Goal: Transaction & Acquisition: Purchase product/service

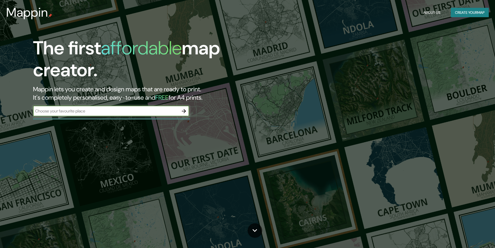
click at [61, 108] on div "​" at bounding box center [111, 111] width 156 height 10
click at [80, 112] on input "text" at bounding box center [106, 111] width 146 height 6
type input "cuernavaca morelos"
click at [185, 109] on icon "button" at bounding box center [184, 111] width 6 height 6
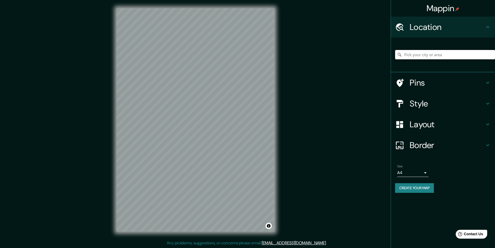
click at [410, 55] on input "Pick your city or area" at bounding box center [445, 54] width 100 height 9
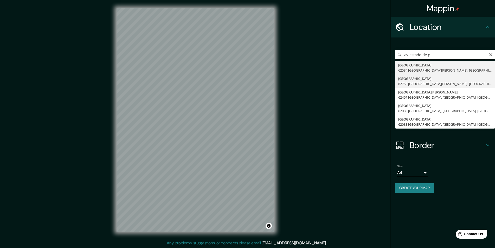
type input "[GEOGRAPHIC_DATA], [GEOGRAPHIC_DATA][PERSON_NAME], [GEOGRAPHIC_DATA], [GEOGRAPH…"
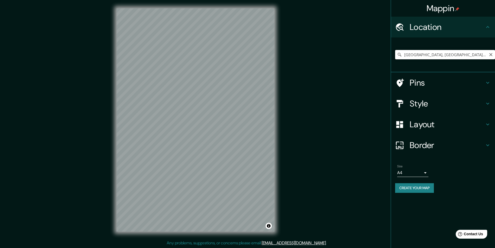
click at [465, 56] on input "[GEOGRAPHIC_DATA], [GEOGRAPHIC_DATA][PERSON_NAME], [GEOGRAPHIC_DATA], [GEOGRAPH…" at bounding box center [445, 54] width 100 height 9
click at [476, 54] on input "[GEOGRAPHIC_DATA], [GEOGRAPHIC_DATA][PERSON_NAME], [GEOGRAPHIC_DATA], [GEOGRAPH…" at bounding box center [445, 54] width 100 height 9
click at [489, 58] on input "[GEOGRAPHIC_DATA], [GEOGRAPHIC_DATA][PERSON_NAME], [GEOGRAPHIC_DATA], [GEOGRAPH…" at bounding box center [445, 54] width 100 height 9
click at [466, 54] on input "[GEOGRAPHIC_DATA], [GEOGRAPHIC_DATA][PERSON_NAME], [GEOGRAPHIC_DATA], [GEOGRAPH…" at bounding box center [445, 54] width 100 height 9
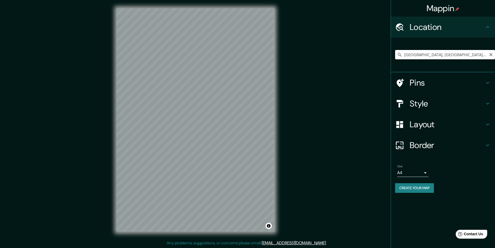
click at [467, 54] on input "[GEOGRAPHIC_DATA], [GEOGRAPHIC_DATA][PERSON_NAME], [GEOGRAPHIC_DATA], [GEOGRAPH…" at bounding box center [445, 54] width 100 height 9
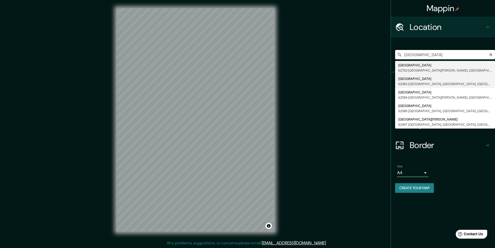
type input "[GEOGRAPHIC_DATA] [GEOGRAPHIC_DATA], [GEOGRAPHIC_DATA], [GEOGRAPHIC_DATA]"
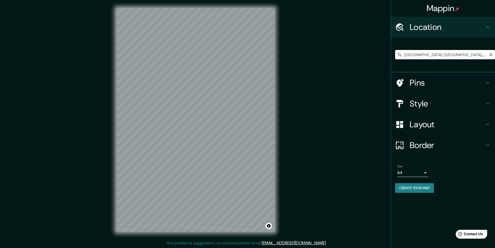
click at [439, 56] on input "[GEOGRAPHIC_DATA] [GEOGRAPHIC_DATA], [GEOGRAPHIC_DATA], [GEOGRAPHIC_DATA]" at bounding box center [445, 54] width 100 height 9
click at [442, 56] on input "[GEOGRAPHIC_DATA] [GEOGRAPHIC_DATA], [GEOGRAPHIC_DATA], [GEOGRAPHIC_DATA]" at bounding box center [445, 54] width 100 height 9
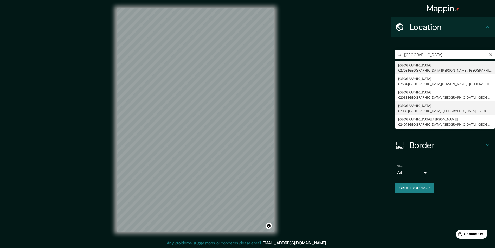
type input "[GEOGRAPHIC_DATA], [GEOGRAPHIC_DATA], [GEOGRAPHIC_DATA]"
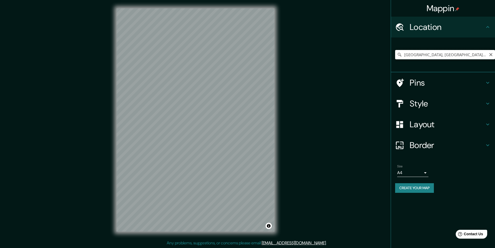
click at [455, 55] on input "[GEOGRAPHIC_DATA], [GEOGRAPHIC_DATA], [GEOGRAPHIC_DATA]" at bounding box center [445, 54] width 100 height 9
click at [454, 66] on div "[GEOGRAPHIC_DATA], [GEOGRAPHIC_DATA], [GEOGRAPHIC_DATA]" at bounding box center [445, 55] width 100 height 26
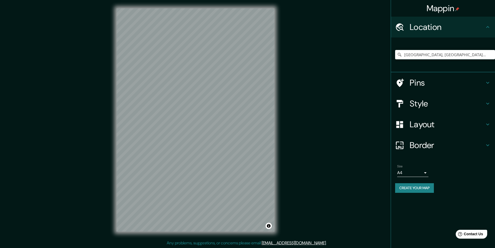
click at [423, 47] on div "[GEOGRAPHIC_DATA], [GEOGRAPHIC_DATA], [GEOGRAPHIC_DATA]" at bounding box center [445, 55] width 100 height 26
click at [428, 54] on input "[GEOGRAPHIC_DATA], [GEOGRAPHIC_DATA], [GEOGRAPHIC_DATA]" at bounding box center [445, 54] width 100 height 9
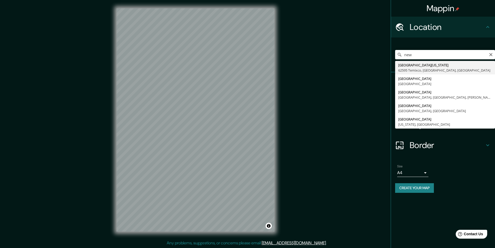
type input "[GEOGRAPHIC_DATA][US_STATE], [GEOGRAPHIC_DATA], [GEOGRAPHIC_DATA]"
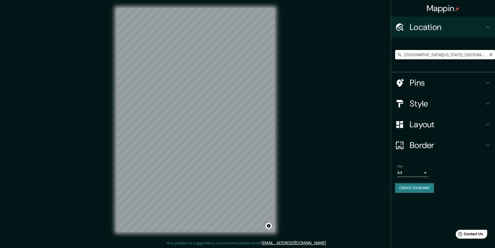
click at [452, 57] on input "[GEOGRAPHIC_DATA][US_STATE], [GEOGRAPHIC_DATA], [GEOGRAPHIC_DATA]" at bounding box center [445, 54] width 100 height 9
click at [452, 55] on input "[GEOGRAPHIC_DATA][US_STATE], [GEOGRAPHIC_DATA], [GEOGRAPHIC_DATA]" at bounding box center [445, 54] width 100 height 9
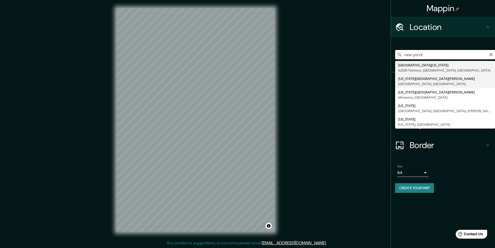
type input "[US_STATE][GEOGRAPHIC_DATA][PERSON_NAME], [GEOGRAPHIC_DATA], [GEOGRAPHIC_DATA]"
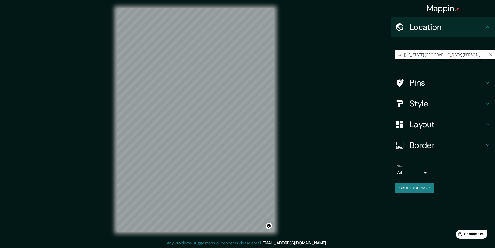
click at [442, 56] on input "[US_STATE][GEOGRAPHIC_DATA][PERSON_NAME], [GEOGRAPHIC_DATA], [GEOGRAPHIC_DATA]" at bounding box center [445, 54] width 100 height 9
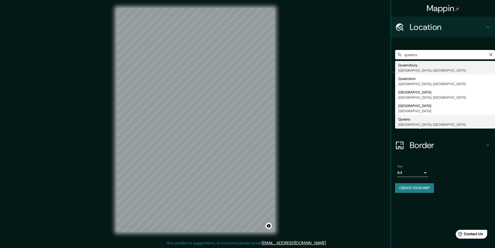
type input "[GEOGRAPHIC_DATA], [GEOGRAPHIC_DATA], [GEOGRAPHIC_DATA]"
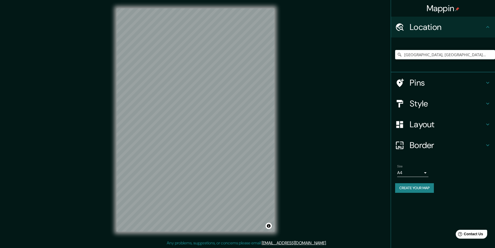
click at [299, 124] on div "Mappin Location [GEOGRAPHIC_DATA], [GEOGRAPHIC_DATA], [GEOGRAPHIC_DATA] Pins St…" at bounding box center [247, 124] width 495 height 248
click at [95, 158] on div "Mappin Location [GEOGRAPHIC_DATA], [GEOGRAPHIC_DATA], [GEOGRAPHIC_DATA] Pins St…" at bounding box center [247, 124] width 495 height 248
click at [315, 50] on div "Mappin Location [GEOGRAPHIC_DATA], [GEOGRAPHIC_DATA], [GEOGRAPHIC_DATA] Pins St…" at bounding box center [247, 124] width 495 height 248
click at [313, 61] on div "Mappin Location [GEOGRAPHIC_DATA], [GEOGRAPHIC_DATA], [GEOGRAPHIC_DATA] Pins St…" at bounding box center [247, 124] width 495 height 248
click at [93, 107] on div "Mappin Location [GEOGRAPHIC_DATA], [GEOGRAPHIC_DATA], [GEOGRAPHIC_DATA] Pins St…" at bounding box center [247, 124] width 495 height 248
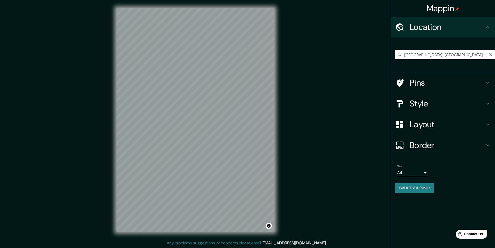
click at [420, 56] on input "[GEOGRAPHIC_DATA], [GEOGRAPHIC_DATA], [GEOGRAPHIC_DATA]" at bounding box center [445, 54] width 100 height 9
click at [420, 54] on input "[GEOGRAPHIC_DATA], [GEOGRAPHIC_DATA], [GEOGRAPHIC_DATA]" at bounding box center [445, 54] width 100 height 9
click at [421, 53] on input "[GEOGRAPHIC_DATA], [GEOGRAPHIC_DATA], [GEOGRAPHIC_DATA]" at bounding box center [445, 54] width 100 height 9
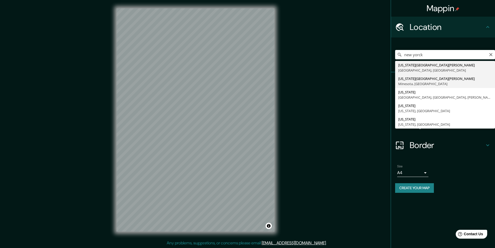
type input "[US_STATE][GEOGRAPHIC_DATA][PERSON_NAME], [GEOGRAPHIC_DATA], [GEOGRAPHIC_DATA]"
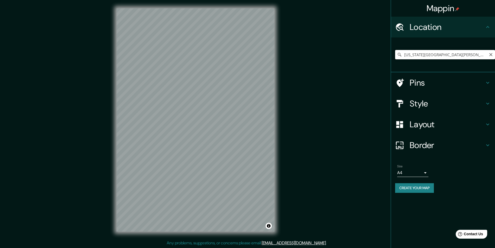
click at [442, 56] on input "[US_STATE][GEOGRAPHIC_DATA][PERSON_NAME], [GEOGRAPHIC_DATA], [GEOGRAPHIC_DATA]" at bounding box center [445, 54] width 100 height 9
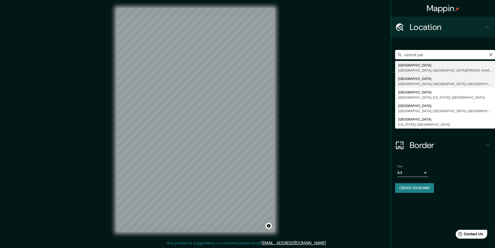
type input "[GEOGRAPHIC_DATA], [GEOGRAPHIC_DATA], [GEOGRAPHIC_DATA], [GEOGRAPHIC_DATA]"
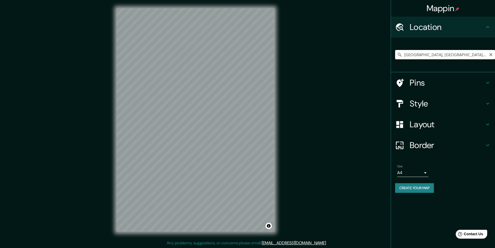
click at [451, 54] on input "[GEOGRAPHIC_DATA], [GEOGRAPHIC_DATA], [GEOGRAPHIC_DATA], [GEOGRAPHIC_DATA]" at bounding box center [445, 54] width 100 height 9
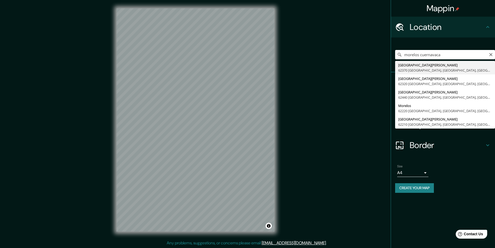
type input "[GEOGRAPHIC_DATA][PERSON_NAME], [GEOGRAPHIC_DATA], [GEOGRAPHIC_DATA]"
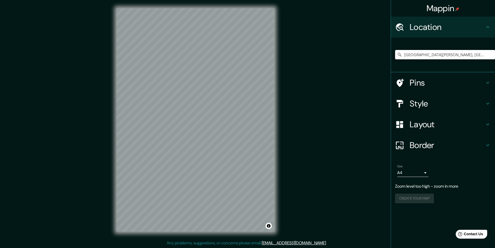
click at [315, 220] on div "Mappin Location [GEOGRAPHIC_DATA][PERSON_NAME], [GEOGRAPHIC_DATA], [GEOGRAPHIC_…" at bounding box center [247, 124] width 495 height 248
click at [429, 53] on input "[GEOGRAPHIC_DATA][PERSON_NAME], [GEOGRAPHIC_DATA], [GEOGRAPHIC_DATA]" at bounding box center [445, 54] width 100 height 9
click at [430, 58] on input "[GEOGRAPHIC_DATA][PERSON_NAME], [GEOGRAPHIC_DATA], [GEOGRAPHIC_DATA]" at bounding box center [445, 54] width 100 height 9
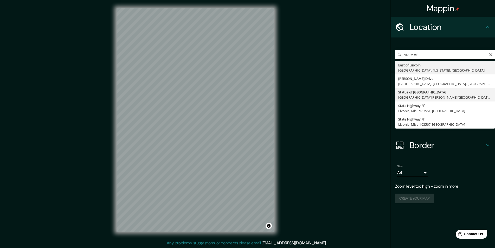
type input "[GEOGRAPHIC_DATA][PERSON_NAME][GEOGRAPHIC_DATA], [GEOGRAPHIC_DATA]"
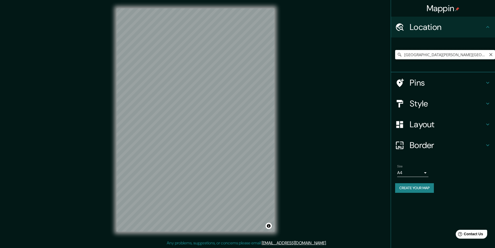
click at [458, 51] on input "[GEOGRAPHIC_DATA][PERSON_NAME][GEOGRAPHIC_DATA], [GEOGRAPHIC_DATA]" at bounding box center [445, 54] width 100 height 9
click at [458, 52] on input "[GEOGRAPHIC_DATA][PERSON_NAME][GEOGRAPHIC_DATA], [GEOGRAPHIC_DATA]" at bounding box center [445, 54] width 100 height 9
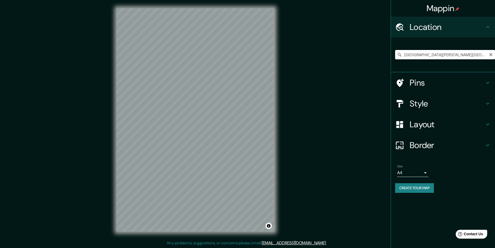
click at [458, 52] on input "[GEOGRAPHIC_DATA][PERSON_NAME][GEOGRAPHIC_DATA], [GEOGRAPHIC_DATA]" at bounding box center [445, 54] width 100 height 9
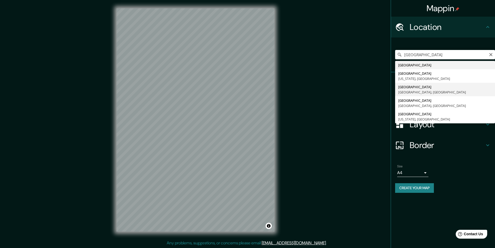
type input "[GEOGRAPHIC_DATA], [GEOGRAPHIC_DATA], [GEOGRAPHIC_DATA]"
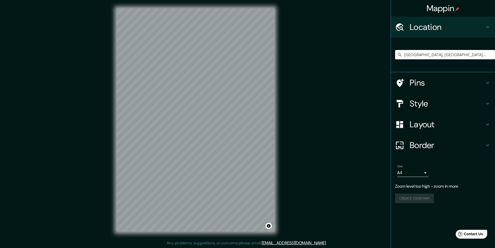
click at [459, 145] on div "Mappin Location [GEOGRAPHIC_DATA], [GEOGRAPHIC_DATA], [GEOGRAPHIC_DATA] Pins St…" at bounding box center [247, 124] width 495 height 248
click at [434, 53] on input "[GEOGRAPHIC_DATA], [GEOGRAPHIC_DATA], [GEOGRAPHIC_DATA]" at bounding box center [445, 54] width 100 height 9
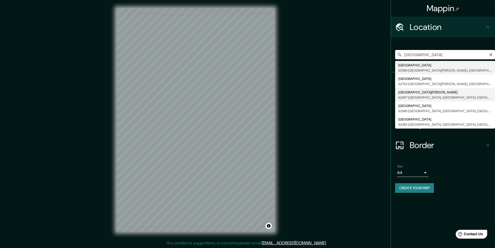
type input "[GEOGRAPHIC_DATA][PERSON_NAME], 62497 [GEOGRAPHIC_DATA], [GEOGRAPHIC_DATA], [GE…"
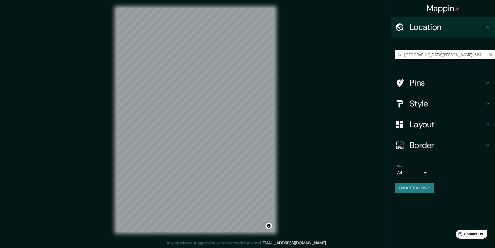
click at [475, 55] on input "[GEOGRAPHIC_DATA][PERSON_NAME], 62497 [GEOGRAPHIC_DATA], [GEOGRAPHIC_DATA], [GE…" at bounding box center [445, 54] width 100 height 9
click at [430, 53] on input "[GEOGRAPHIC_DATA][PERSON_NAME], 62497 [GEOGRAPHIC_DATA], [GEOGRAPHIC_DATA], [GE…" at bounding box center [445, 54] width 100 height 9
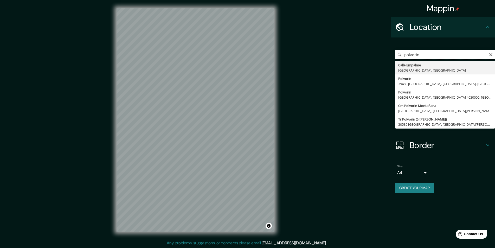
click at [423, 56] on input "polvorin" at bounding box center [445, 54] width 100 height 9
type input "p"
type input "[GEOGRAPHIC_DATA] [GEOGRAPHIC_DATA], [GEOGRAPHIC_DATA], [GEOGRAPHIC_DATA]"
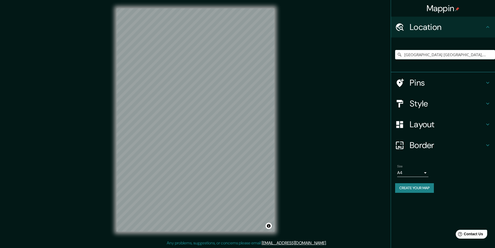
click at [26, 56] on div "Mappin Location [GEOGRAPHIC_DATA] [GEOGRAPHIC_DATA], [GEOGRAPHIC_DATA], [GEOGRA…" at bounding box center [247, 124] width 495 height 248
click at [446, 54] on input "[GEOGRAPHIC_DATA] [GEOGRAPHIC_DATA], [GEOGRAPHIC_DATA], [GEOGRAPHIC_DATA]" at bounding box center [445, 54] width 100 height 9
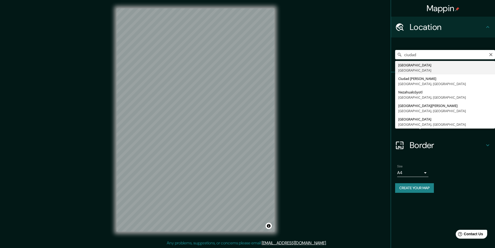
type input "[GEOGRAPHIC_DATA], [GEOGRAPHIC_DATA]"
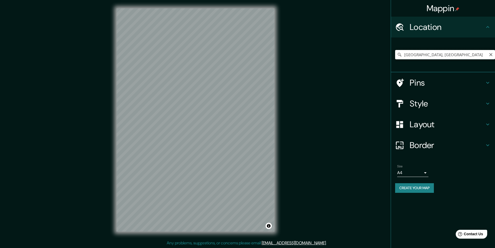
click at [439, 51] on input "[GEOGRAPHIC_DATA], [GEOGRAPHIC_DATA]" at bounding box center [445, 54] width 100 height 9
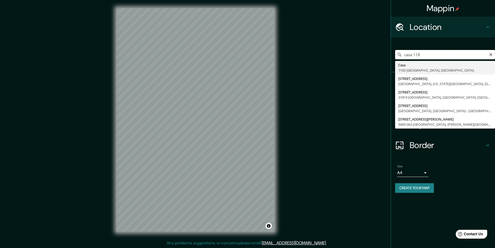
click at [421, 53] on input "casa 118" at bounding box center [445, 54] width 100 height 9
click at [429, 56] on input "casa 118" at bounding box center [445, 54] width 100 height 9
type input "c"
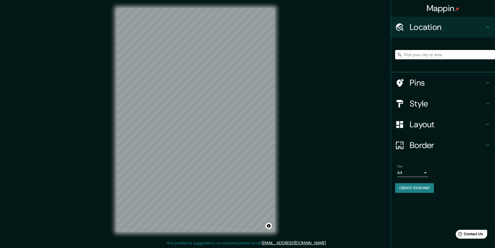
click at [456, 55] on input "Pick your city or area" at bounding box center [445, 54] width 100 height 9
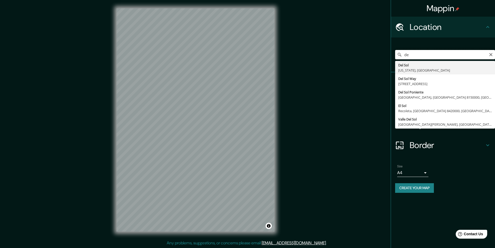
type input "d"
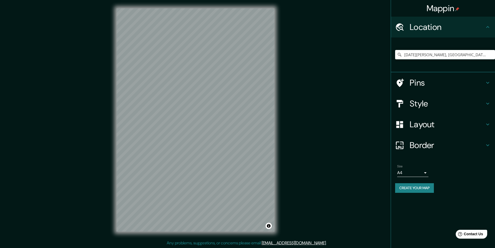
click at [145, 111] on div "Mappin Location [GEOGRAPHIC_DATA][PERSON_NAME], [GEOGRAPHIC_DATA], [GEOGRAPHIC_…" at bounding box center [247, 124] width 495 height 248
drag, startPoint x: 115, startPoint y: 110, endPoint x: 175, endPoint y: 115, distance: 60.3
click at [175, 8] on div at bounding box center [196, 8] width 158 height 0
click at [175, 114] on div at bounding box center [177, 113] width 4 height 4
click at [179, 115] on div at bounding box center [179, 115] width 4 height 4
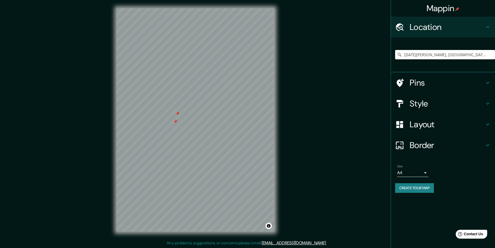
click at [179, 115] on div at bounding box center [177, 113] width 4 height 4
click at [177, 120] on div at bounding box center [175, 121] width 4 height 4
click at [462, 52] on input "[DATE][PERSON_NAME], [GEOGRAPHIC_DATA], [GEOGRAPHIC_DATA]" at bounding box center [445, 54] width 100 height 9
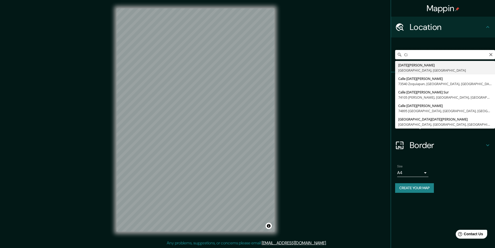
type input "C"
type input "[GEOGRAPHIC_DATA], [GEOGRAPHIC_DATA], [GEOGRAPHIC_DATA]"
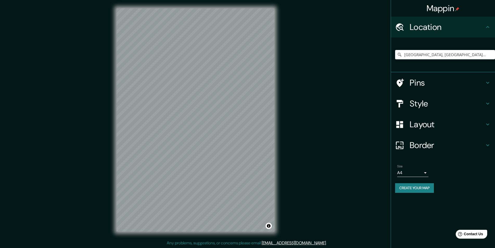
click at [201, 0] on html "Mappin Location [GEOGRAPHIC_DATA], 62080 [GEOGRAPHIC_DATA], [GEOGRAPHIC_DATA], …" at bounding box center [247, 124] width 495 height 248
click at [429, 56] on input "[GEOGRAPHIC_DATA], [GEOGRAPHIC_DATA], [GEOGRAPHIC_DATA]" at bounding box center [445, 54] width 100 height 9
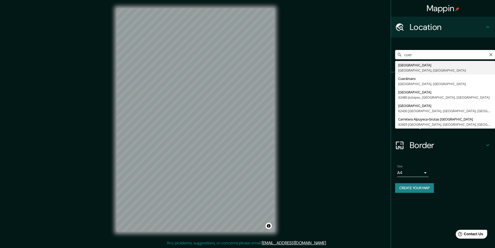
type input "[GEOGRAPHIC_DATA], [GEOGRAPHIC_DATA], [GEOGRAPHIC_DATA]"
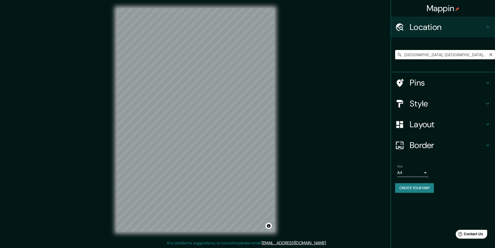
click at [437, 55] on input "[GEOGRAPHIC_DATA], [GEOGRAPHIC_DATA], [GEOGRAPHIC_DATA]" at bounding box center [445, 54] width 100 height 9
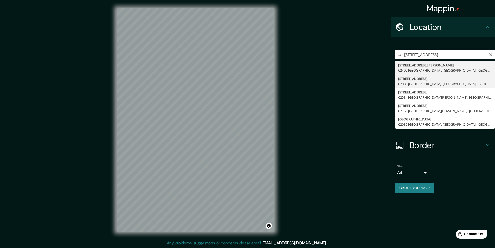
type input "[STREET_ADDRESS]"
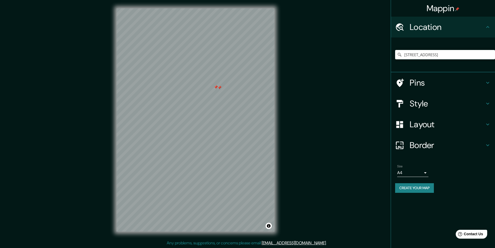
click at [217, 88] on div at bounding box center [216, 87] width 4 height 4
click at [220, 88] on div at bounding box center [220, 88] width 4 height 4
click at [486, 28] on icon at bounding box center [488, 27] width 6 height 6
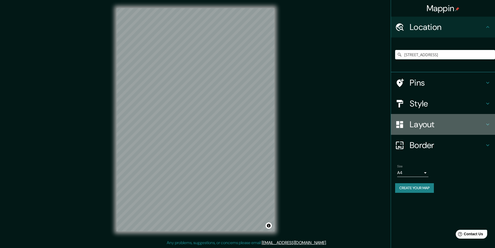
click at [440, 123] on h4 "Layout" at bounding box center [447, 124] width 75 height 10
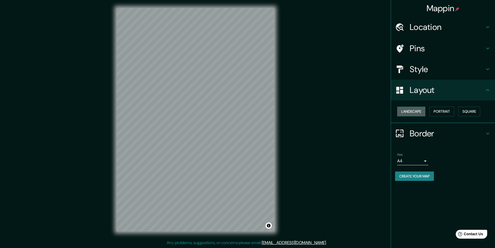
click at [416, 110] on button "Landscape" at bounding box center [411, 112] width 28 height 10
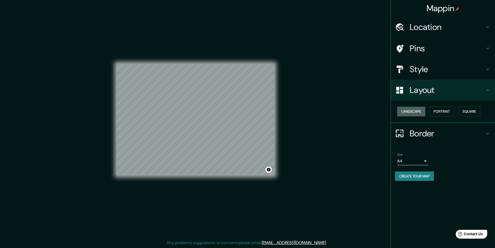
click at [414, 109] on button "Landscape" at bounding box center [411, 112] width 28 height 10
click at [446, 110] on button "Portrait" at bounding box center [442, 112] width 25 height 10
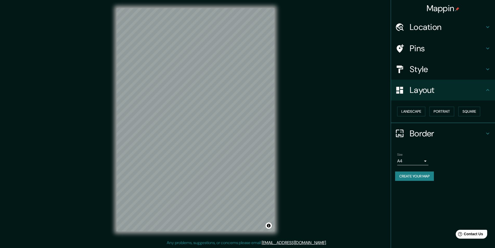
click at [429, 71] on h4 "Style" at bounding box center [447, 69] width 75 height 10
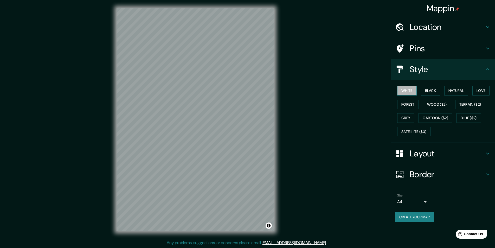
click at [404, 90] on button "White" at bounding box center [407, 91] width 20 height 10
click at [426, 89] on button "Black" at bounding box center [431, 91] width 20 height 10
click at [457, 91] on button "Natural" at bounding box center [457, 91] width 24 height 10
click at [355, 79] on div "Mappin Location [STREET_ADDRESS] Pins Style [PERSON_NAME] Black Natural Love Fo…" at bounding box center [247, 124] width 495 height 248
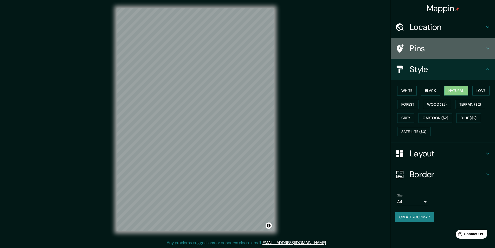
click at [418, 46] on h4 "Pins" at bounding box center [447, 48] width 75 height 10
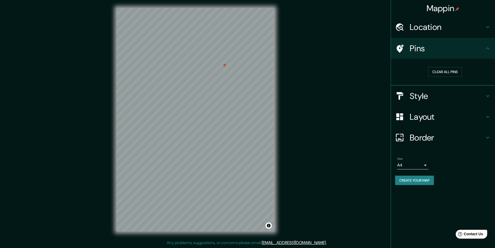
click at [225, 67] on div at bounding box center [224, 65] width 4 height 4
click at [424, 101] on h4 "Style" at bounding box center [447, 96] width 75 height 10
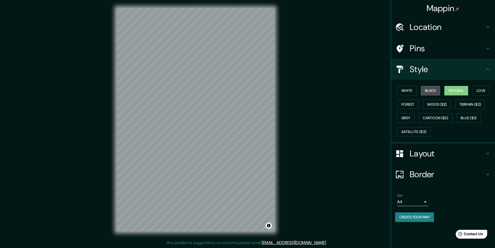
click at [428, 91] on button "Black" at bounding box center [431, 91] width 20 height 10
click at [405, 91] on button "White" at bounding box center [407, 91] width 20 height 10
click at [315, 107] on div "Mappin Location [STREET_ADDRESS] Pins Style [PERSON_NAME] Black Natural Love Fo…" at bounding box center [247, 124] width 495 height 248
click at [220, 165] on div at bounding box center [220, 166] width 4 height 4
click at [431, 88] on button "Black" at bounding box center [431, 91] width 20 height 10
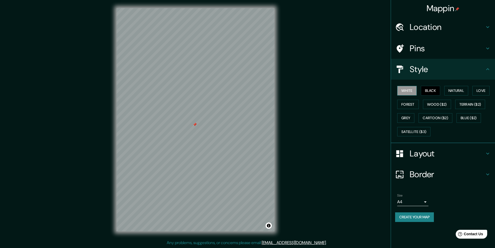
click at [406, 91] on button "White" at bounding box center [407, 91] width 20 height 10
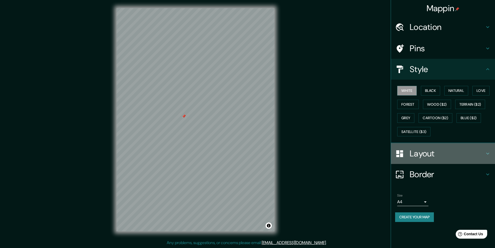
click at [429, 152] on h4 "Layout" at bounding box center [447, 153] width 75 height 10
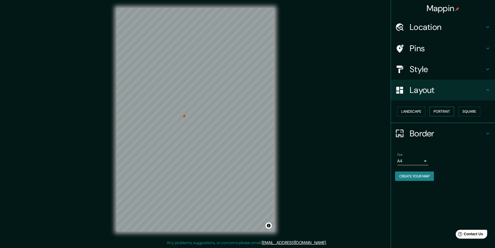
click at [445, 110] on button "Portrait" at bounding box center [442, 112] width 25 height 10
click at [472, 110] on button "Square" at bounding box center [470, 112] width 22 height 10
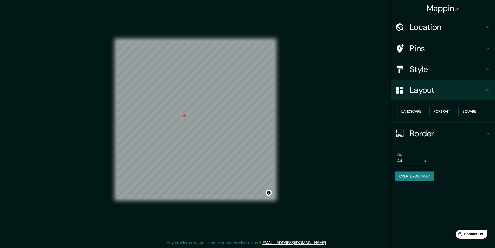
click at [414, 116] on div "Landscape [GEOGRAPHIC_DATA]" at bounding box center [445, 112] width 100 height 14
click at [412, 110] on button "Landscape" at bounding box center [411, 112] width 28 height 10
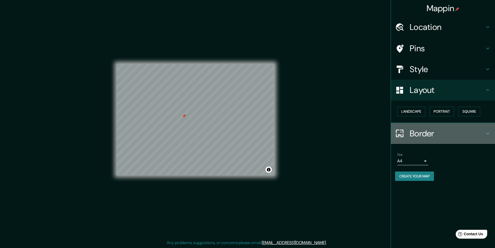
click at [430, 131] on h4 "Border" at bounding box center [447, 133] width 75 height 10
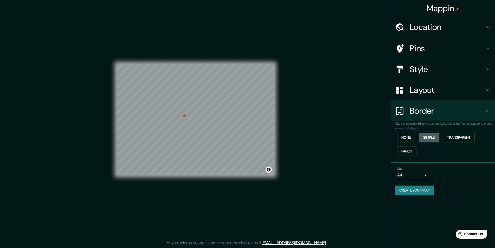
click at [428, 135] on button "Simple" at bounding box center [429, 138] width 20 height 10
click at [460, 136] on button "Transparent" at bounding box center [459, 138] width 32 height 10
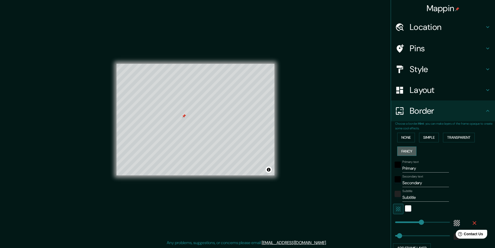
click at [400, 151] on button "Fancy" at bounding box center [406, 152] width 19 height 10
click at [459, 135] on button "Transparent" at bounding box center [459, 138] width 32 height 10
click at [415, 170] on input "Primary" at bounding box center [426, 168] width 47 height 8
type input "291"
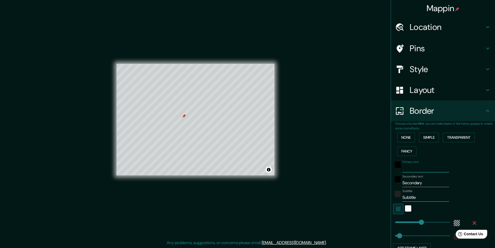
type input "49"
type input "av"
type input "291"
type input "49"
type input "avenid"
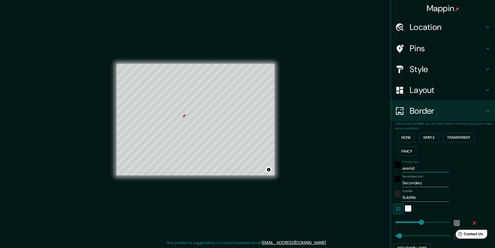
type input "291"
type input "49"
type input "avenida esta"
type input "291"
type input "49"
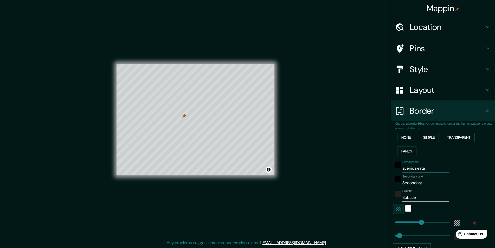
type input "avenida estad"
type input "291"
type input "49"
type input "avenida esta"
type input "291"
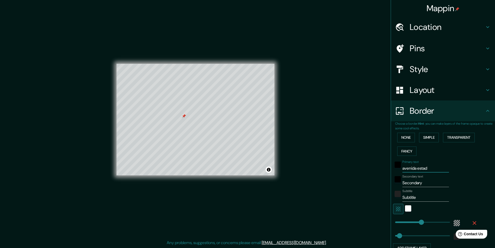
type input "49"
type input "a"
type input "291"
type input "49"
type input "A"
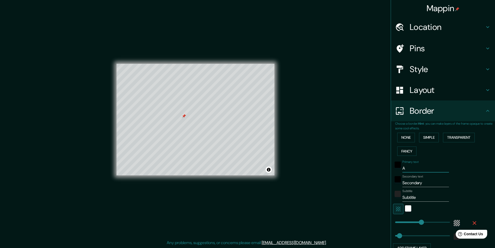
type input "291"
type input "49"
type input "Av"
type input "291"
type input "49"
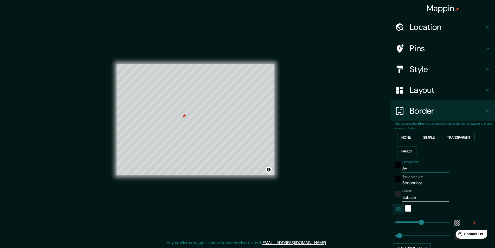
type input "Av."
type input "291"
type input "49"
type input "Av.E"
type input "291"
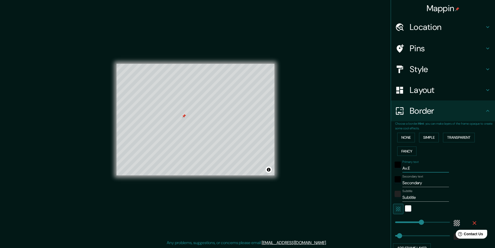
type input "49"
type input "[DOMAIN_NAME]"
type input "291"
type input "49"
type input "Av.EST"
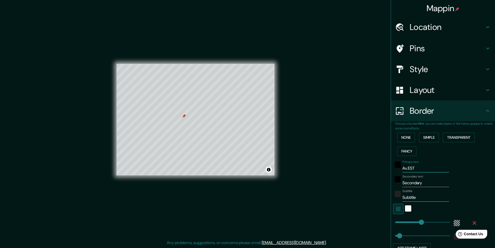
type input "291"
type input "49"
type input "Av.ESTA"
type input "291"
type input "49"
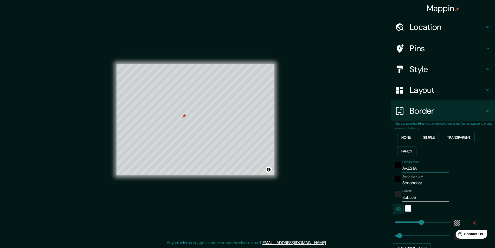
type input "Av.ESTAD"
type input "291"
type input "49"
type input "Av.ESTADO"
type input "291"
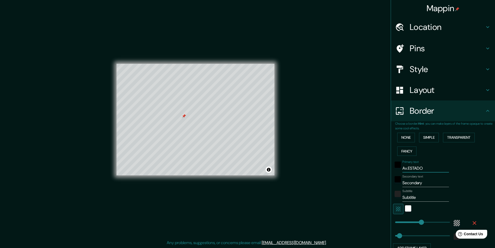
type input "49"
type input "Av.ESTAD"
type input "291"
type input "49"
type input "Av.EST"
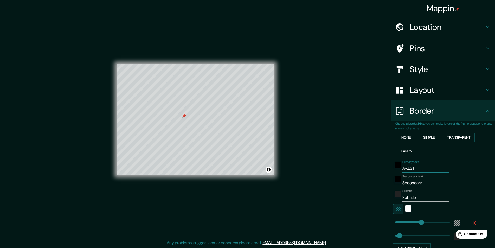
type input "291"
type input "49"
type input "[DOMAIN_NAME]"
type input "291"
type input "49"
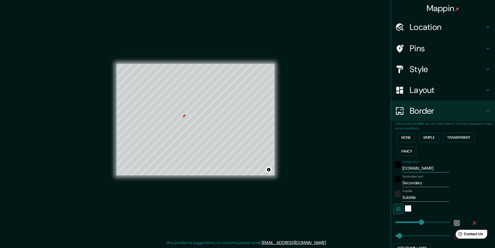
type input "Av.E"
type input "291"
type input "49"
type input "[DOMAIN_NAME]"
type input "291"
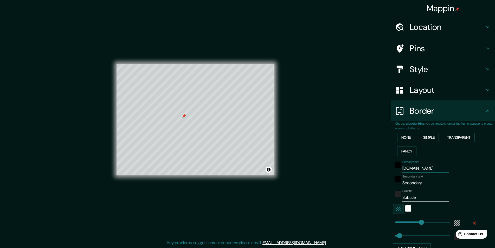
type input "49"
type input "Av.Esta"
type input "291"
type input "49"
type input "Av.Estad"
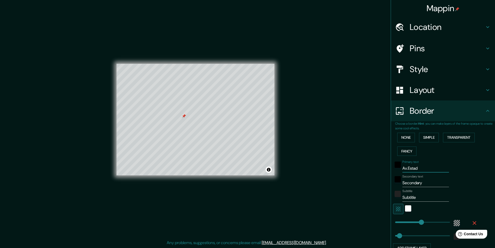
type input "291"
type input "49"
type input "Av.Estado"
type input "291"
type input "49"
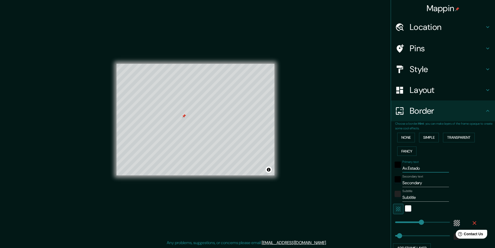
type input "Av.Estado"
click at [419, 184] on input "Secondary" at bounding box center [426, 183] width 47 height 8
type input "291"
type input "49"
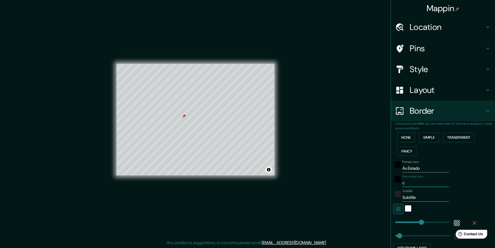
type input "cu"
type input "291"
type input "49"
type input "cuer"
type input "291"
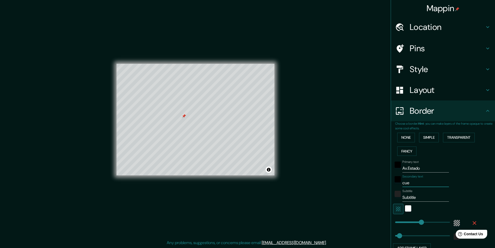
type input "49"
type input "cuern"
type input "291"
type input "49"
type input "cuerna"
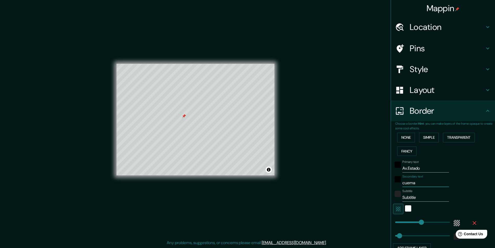
type input "291"
type input "49"
type input "cuernava"
type input "291"
type input "49"
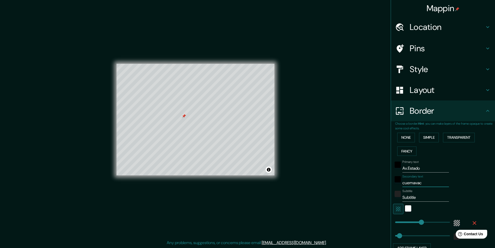
type input "cuernavaca"
type input "291"
type input "49"
type input "cuernavaca"
click at [410, 196] on input "Subtitle" at bounding box center [426, 197] width 47 height 8
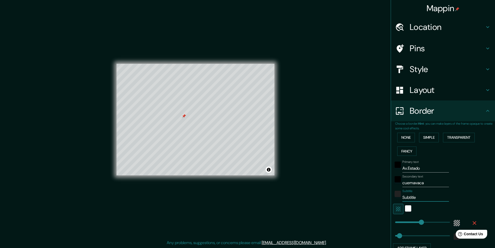
click at [410, 197] on input "Subtitle" at bounding box center [426, 197] width 47 height 8
type input "291"
type input "49"
type input "m"
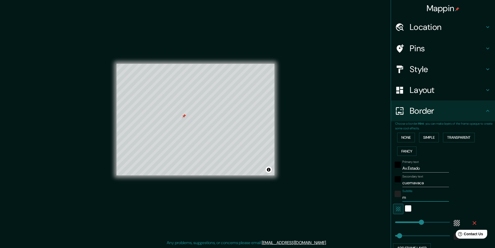
type input "291"
type input "49"
type input "mo"
type input "291"
type input "49"
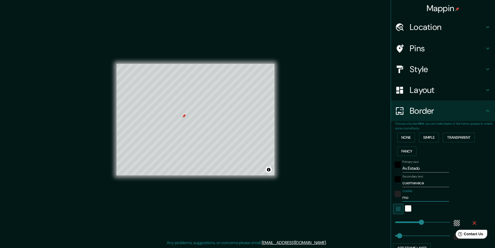
type input "mor"
type input "291"
type input "49"
type input "morelos"
type input "291"
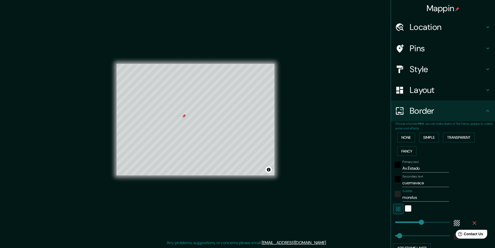
type input "49"
type input "morelos"
click at [454, 137] on button "Transparent" at bounding box center [459, 138] width 32 height 10
type input "291"
type input "49"
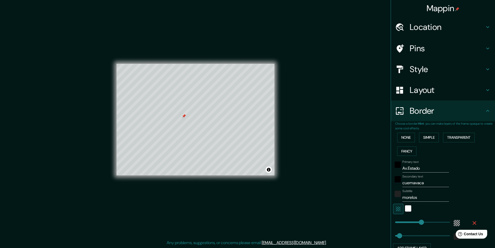
click at [421, 171] on input "Av.Estado" at bounding box center [426, 168] width 47 height 8
click at [421, 169] on input "Av.Estado" at bounding box center [426, 168] width 47 height 8
type input "Av.Estad"
type input "291"
type input "49"
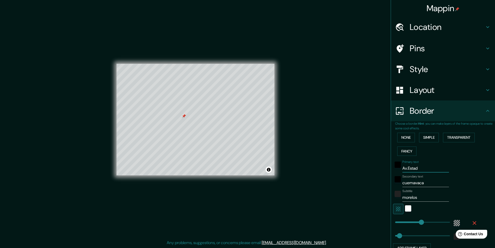
type input "Av.Estado"
type input "291"
type input "49"
click at [396, 208] on icon "button" at bounding box center [398, 209] width 6 height 6
type input "291"
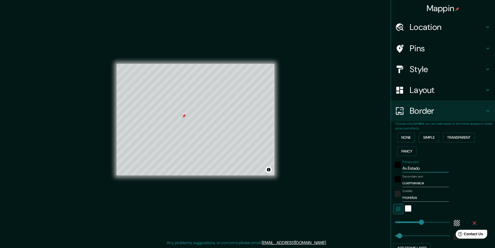
type input "49"
click at [422, 186] on input "cuernavaca" at bounding box center [426, 183] width 47 height 8
type input "cuernavac"
type input "291"
type input "49"
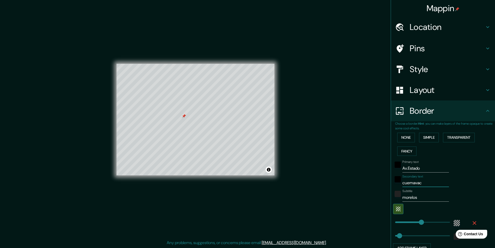
type input "cuernavaca"
type input "291"
type input "49"
click at [395, 166] on div "black" at bounding box center [398, 165] width 6 height 6
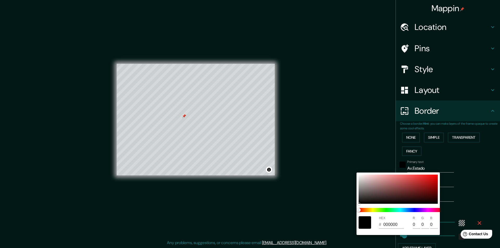
click at [363, 223] on div at bounding box center [364, 222] width 12 height 12
type input "291"
type input "49"
click at [365, 211] on span at bounding box center [399, 210] width 83 height 4
type input "291"
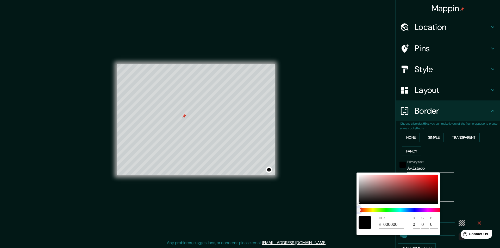
type input "49"
drag, startPoint x: 358, startPoint y: 202, endPoint x: 358, endPoint y: 188, distance: 14.3
click at [358, 188] on div "HEX # 000000 R 0 G 0 B 0" at bounding box center [397, 204] width 83 height 62
drag, startPoint x: 358, startPoint y: 202, endPoint x: 361, endPoint y: 169, distance: 33.2
click at [361, 169] on div "HEX # 000000 R 0 G 0 B 0" at bounding box center [250, 124] width 500 height 248
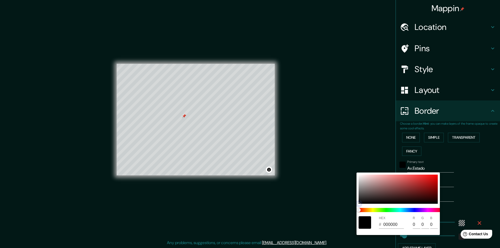
type input "291"
type input "49"
type input "989191"
type input "152"
type input "145"
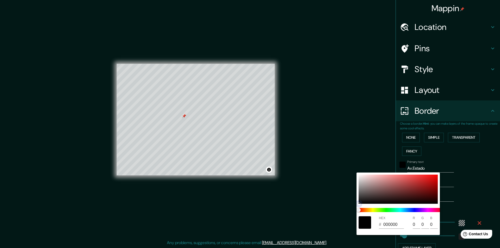
type input "145"
type input "291"
type input "49"
type input "F4F4F4"
type input "244"
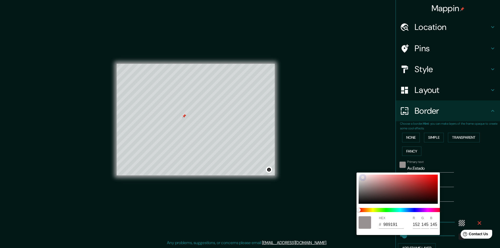
type input "244"
type input "291"
type input "49"
type input "B8AEAE"
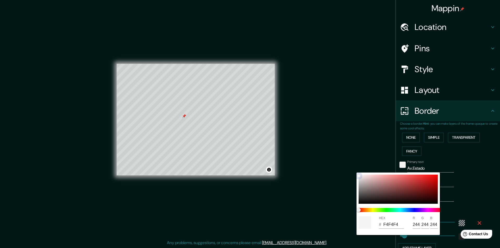
type input "184"
type input "174"
type input "291"
type input "49"
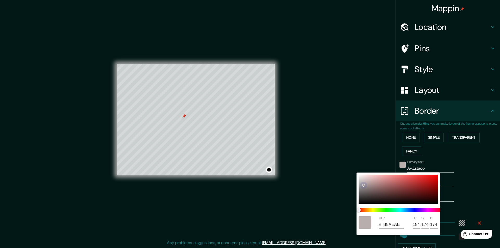
type input "7C7878"
type input "124"
type input "120"
drag, startPoint x: 359, startPoint y: 203, endPoint x: 360, endPoint y: 190, distance: 13.3
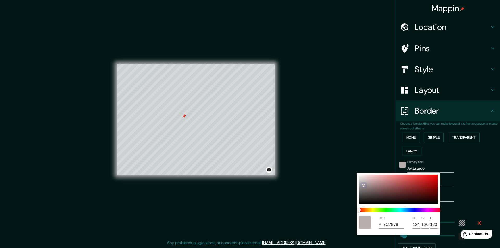
click at [362, 186] on div at bounding box center [363, 185] width 2 height 2
type input "291"
type input "49"
type input "7A7777"
type input "122"
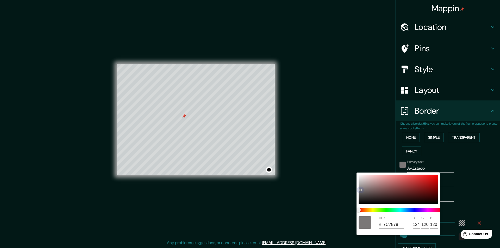
type input "119"
click at [474, 222] on div at bounding box center [250, 124] width 500 height 248
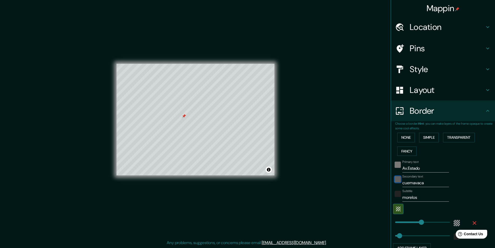
click at [395, 179] on div "black" at bounding box center [398, 179] width 6 height 6
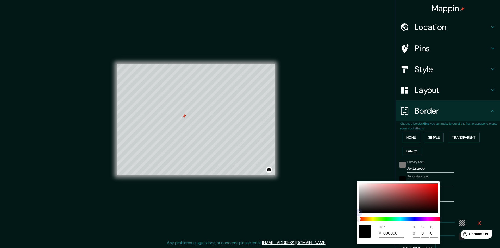
type input "291"
type input "49"
type input "505050"
type input "80"
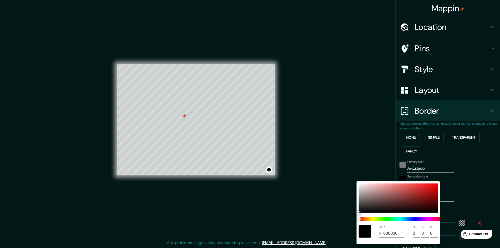
type input "80"
type input "291"
type input "49"
type input "A8A4A4"
type input "168"
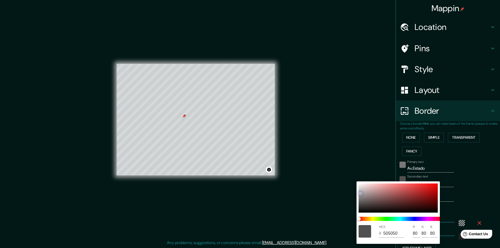
type input "164"
drag, startPoint x: 359, startPoint y: 211, endPoint x: 393, endPoint y: 213, distance: 33.6
click at [361, 192] on div at bounding box center [360, 193] width 3 height 3
type input "291"
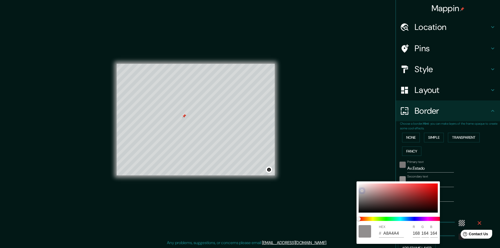
type input "49"
type input "C1B9B9"
type input "193"
click at [474, 220] on div at bounding box center [250, 124] width 500 height 248
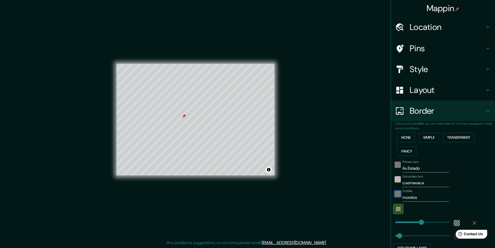
click at [395, 196] on div "color-222222" at bounding box center [398, 194] width 6 height 6
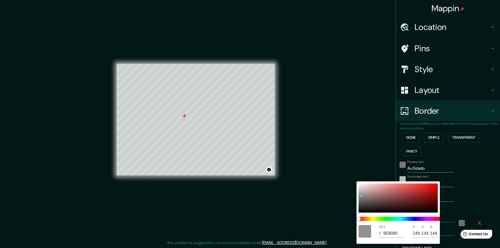
drag, startPoint x: 358, startPoint y: 209, endPoint x: 361, endPoint y: 195, distance: 14.4
click at [361, 195] on div at bounding box center [361, 196] width 2 height 2
click at [450, 174] on div at bounding box center [250, 124] width 500 height 248
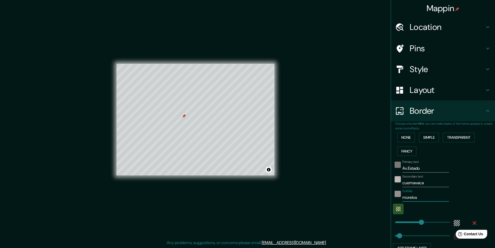
click at [414, 197] on input "morelos" at bounding box center [426, 197] width 47 height 8
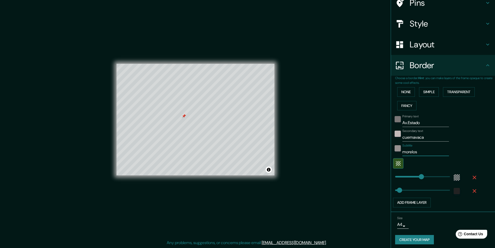
scroll to position [48, 0]
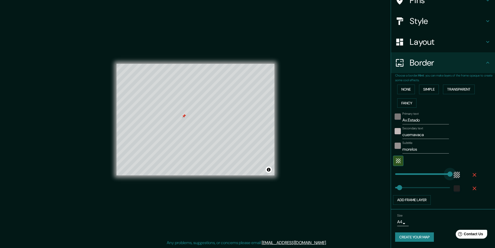
drag, startPoint x: 419, startPoint y: 172, endPoint x: 450, endPoint y: 171, distance: 31.2
drag, startPoint x: 443, startPoint y: 173, endPoint x: 377, endPoint y: 173, distance: 66.1
drag, startPoint x: 392, startPoint y: 172, endPoint x: 398, endPoint y: 173, distance: 6.2
drag, startPoint x: 394, startPoint y: 186, endPoint x: 429, endPoint y: 184, distance: 34.7
drag, startPoint x: 429, startPoint y: 184, endPoint x: 375, endPoint y: 191, distance: 54.3
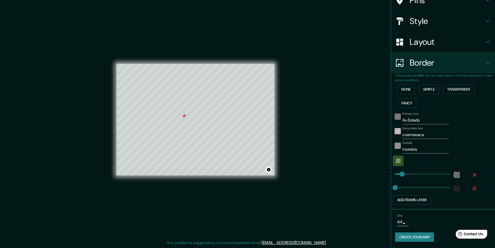
click at [395, 220] on body "Mappin Location [STREET_ADDRESS] Pins Style Layout Border Choose a border. Hint…" at bounding box center [247, 124] width 495 height 248
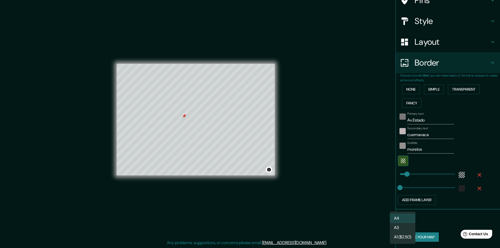
click at [397, 227] on li "A3" at bounding box center [403, 227] width 26 height 9
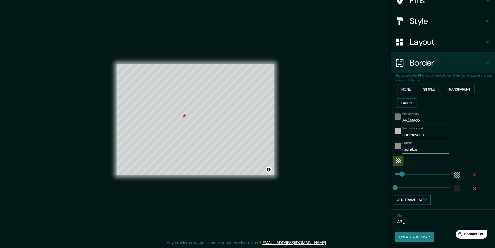
click at [417, 198] on button "Add frame layer" at bounding box center [412, 200] width 38 height 10
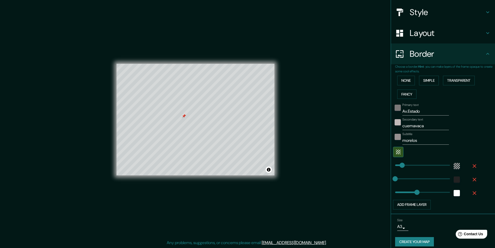
scroll to position [62, 0]
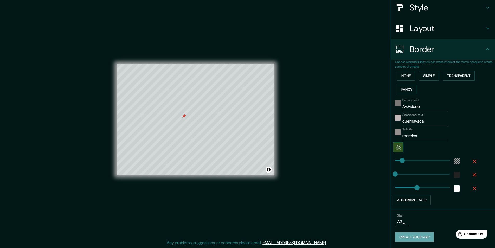
click at [407, 237] on button "Create your map" at bounding box center [414, 237] width 39 height 10
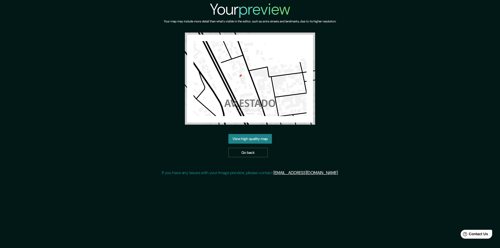
click at [255, 153] on link "Go back" at bounding box center [247, 153] width 39 height 10
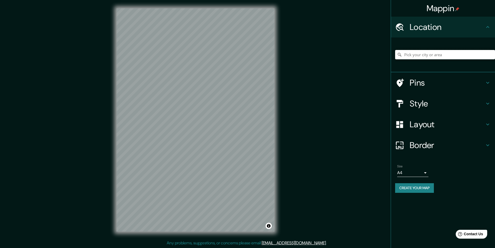
click at [415, 55] on input "Pick your city or area" at bounding box center [445, 54] width 100 height 9
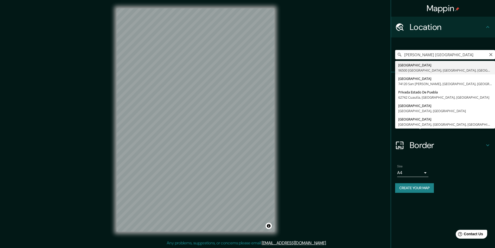
click at [417, 56] on input "avineda estado de puebla" at bounding box center [445, 54] width 100 height 9
click at [419, 56] on input "avineda estado de puebla" at bounding box center [445, 54] width 100 height 9
type input "[GEOGRAPHIC_DATA], [GEOGRAPHIC_DATA], [GEOGRAPHIC_DATA]"
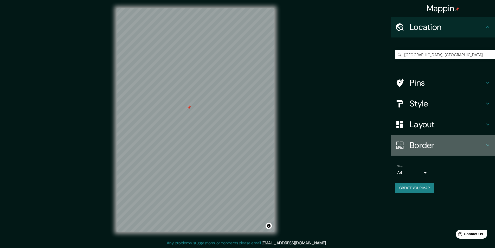
click at [433, 145] on h4 "Border" at bounding box center [447, 145] width 75 height 10
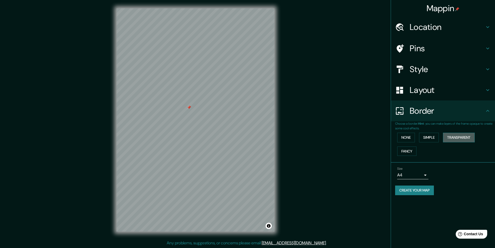
click at [455, 133] on button "Transparent" at bounding box center [459, 138] width 32 height 10
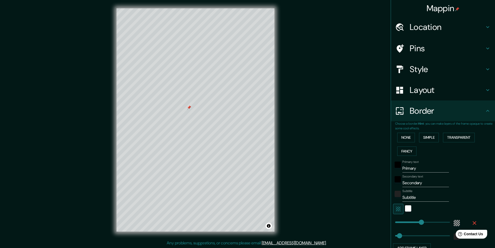
click at [395, 206] on icon "button" at bounding box center [398, 209] width 6 height 6
type input "291"
type input "49"
click at [396, 207] on icon "button" at bounding box center [398, 209] width 5 height 5
type input "291"
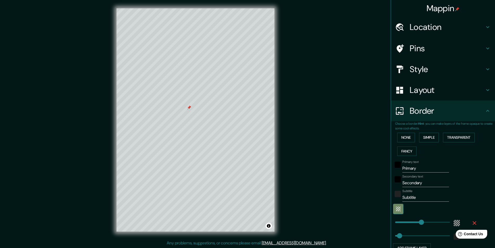
type input "49"
click at [410, 168] on input "Primary" at bounding box center [426, 168] width 47 height 8
type input "291"
type input "49"
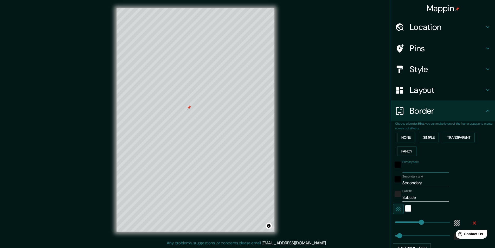
type input "a"
type input "291"
type input "49"
type input "av"
type input "291"
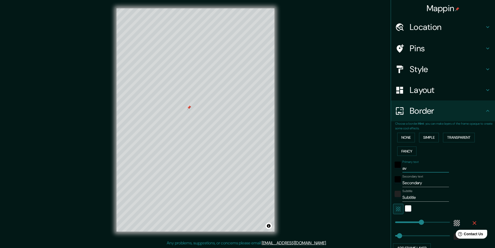
type input "49"
type input "av."
type input "291"
type input "49"
type input "av.e"
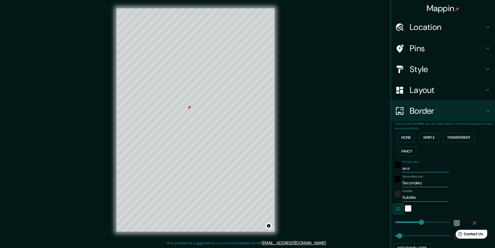
type input "291"
type input "49"
type input "av.esta"
type input "291"
type input "49"
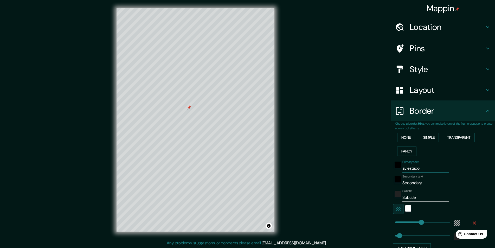
type input "av.estado"
click at [415, 183] on input "Secondary" at bounding box center [426, 183] width 47 height 8
type input "291"
type input "49"
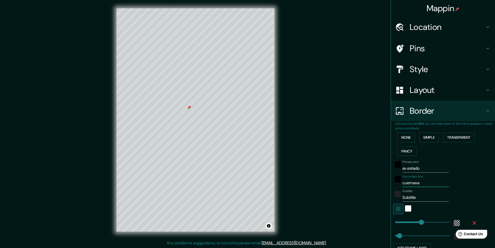
type input "cuernavac"
type input "291"
type input "49"
type input "cuernavaca"
type input "291"
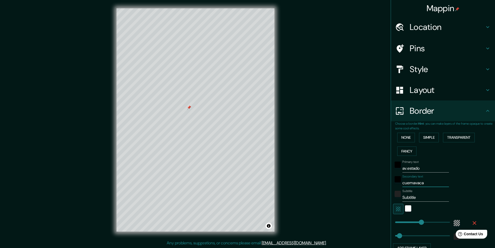
type input "49"
type input "cuernavaca"
click at [405, 198] on input "Subtitle" at bounding box center [426, 197] width 47 height 8
type input "291"
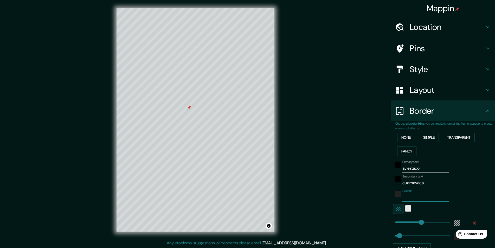
type input "49"
type input "mo"
type input "291"
type input "49"
type input "morelos"
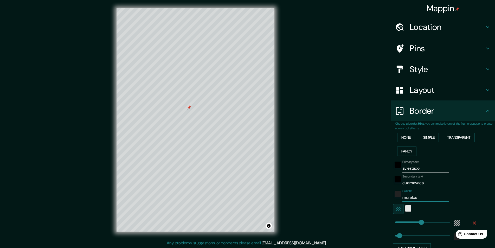
type input "291"
type input "49"
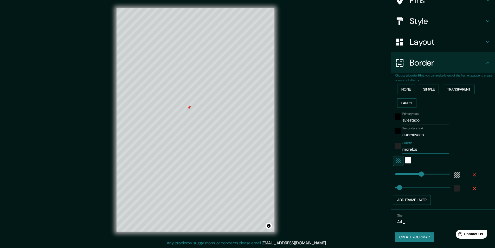
scroll to position [0, 0]
type input "morelos"
click at [396, 223] on body "Mappin Location Avenida Estado De Puebla, 62080 Cuernavaca, Morelos, México Pin…" at bounding box center [247, 124] width 495 height 248
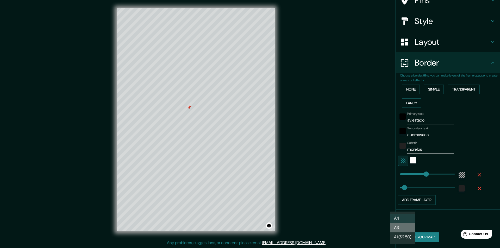
click at [399, 226] on li "A3" at bounding box center [403, 227] width 26 height 9
type input "a4"
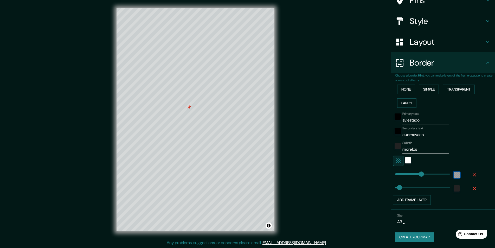
click at [454, 174] on div "color-55555544" at bounding box center [457, 175] width 6 height 6
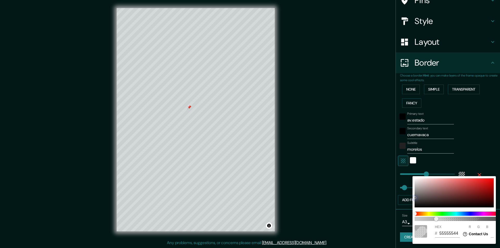
type input "291"
type input "49"
type input "4A4949"
type input "74"
type input "73"
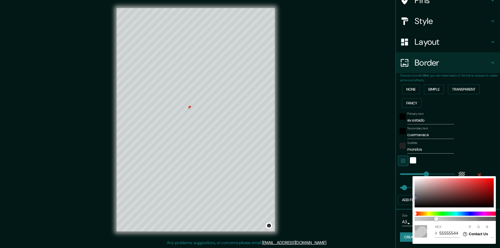
type input "73"
type input "291"
type input "49"
type input "958F8F"
type input "149"
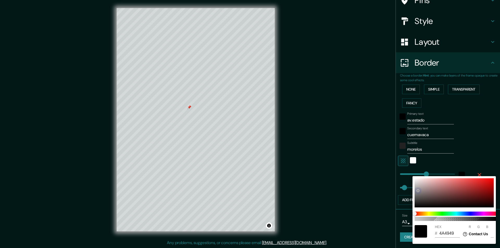
type input "143"
type input "291"
type input "49"
type input "CCC4C4"
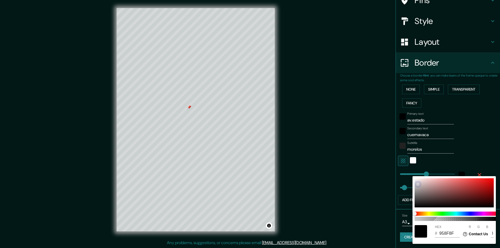
type input "204"
type input "196"
drag, startPoint x: 415, startPoint y: 199, endPoint x: 412, endPoint y: 176, distance: 22.8
click at [412, 176] on div "100 HEX # CCC4C4 R 204 G 196 B 196" at bounding box center [250, 124] width 500 height 248
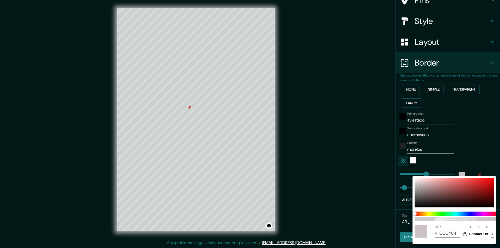
click at [475, 167] on div at bounding box center [250, 124] width 500 height 248
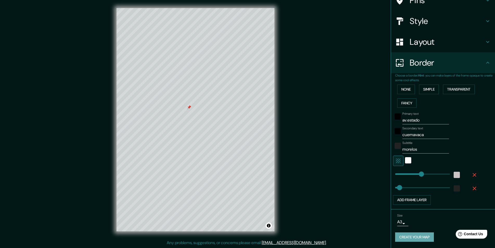
click at [404, 238] on button "Create your map" at bounding box center [414, 237] width 39 height 10
